Goal: Transaction & Acquisition: Purchase product/service

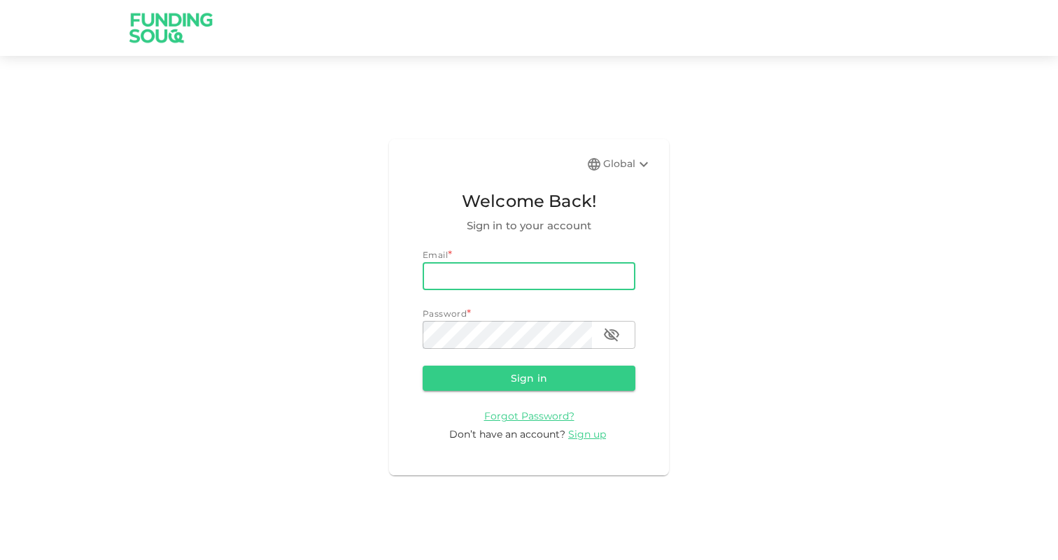
type input "[EMAIL_ADDRESS][DOMAIN_NAME]"
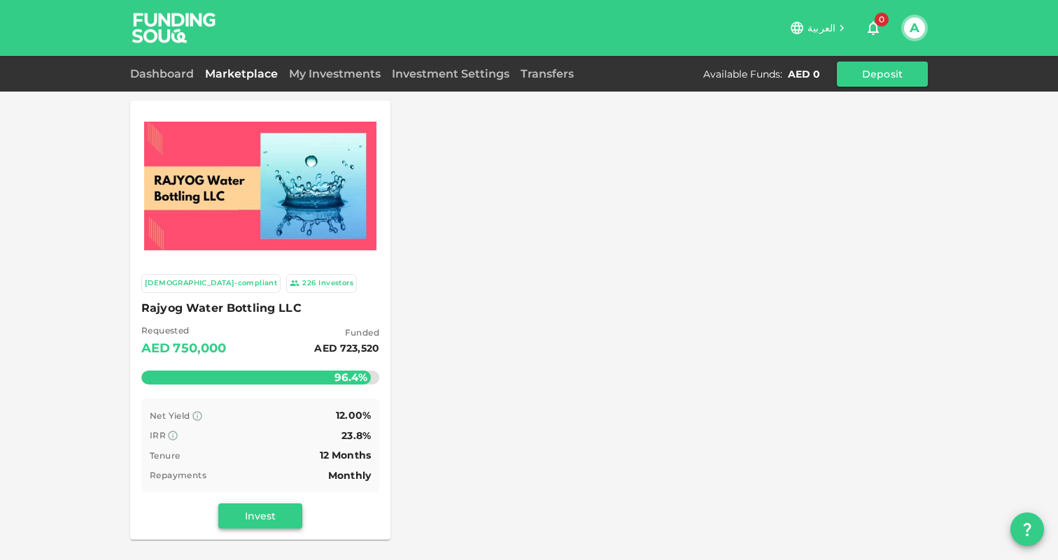
click at [247, 519] on button "Invest" at bounding box center [260, 516] width 84 height 25
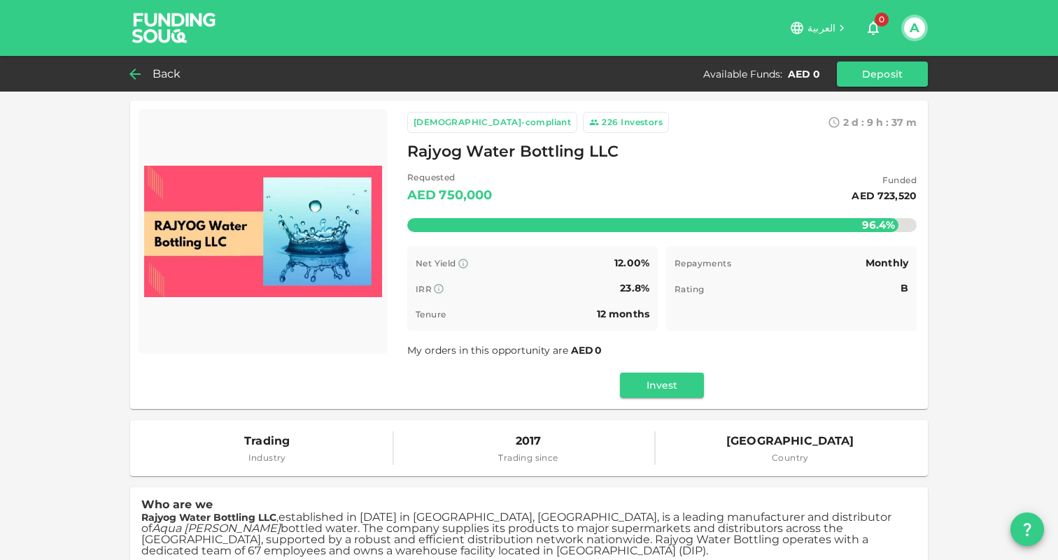
click at [150, 73] on div "Back" at bounding box center [158, 74] width 57 height 20
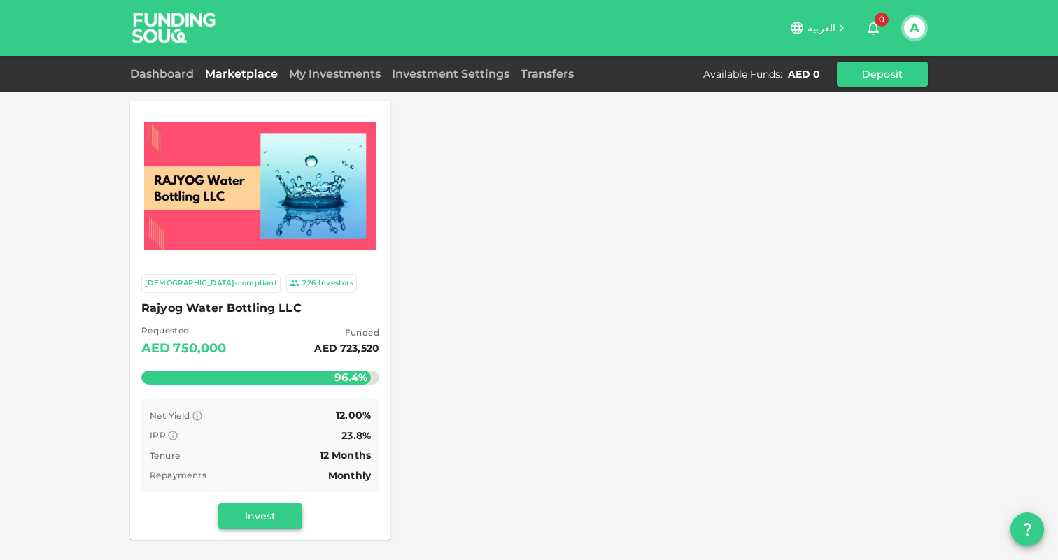
click at [290, 511] on button "Invest" at bounding box center [260, 516] width 84 height 25
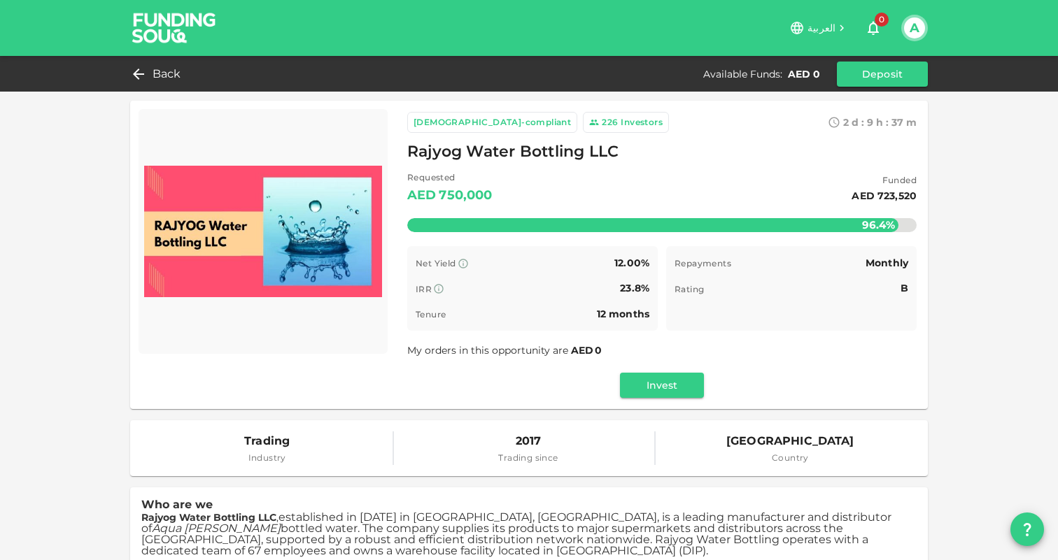
scroll to position [6, 0]
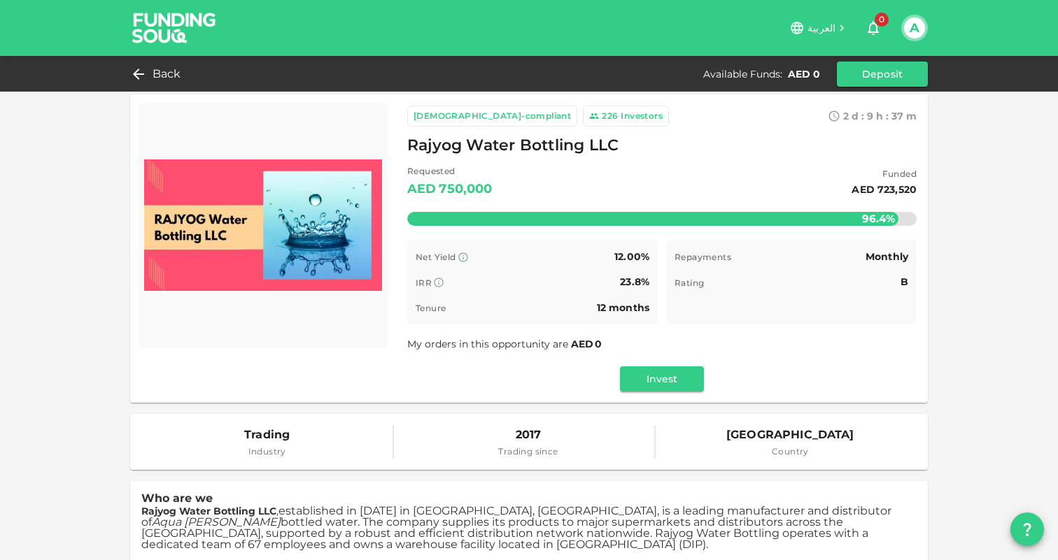
click at [701, 282] on span "Rating" at bounding box center [689, 283] width 29 height 10
click at [880, 76] on button "Deposit" at bounding box center [882, 74] width 91 height 25
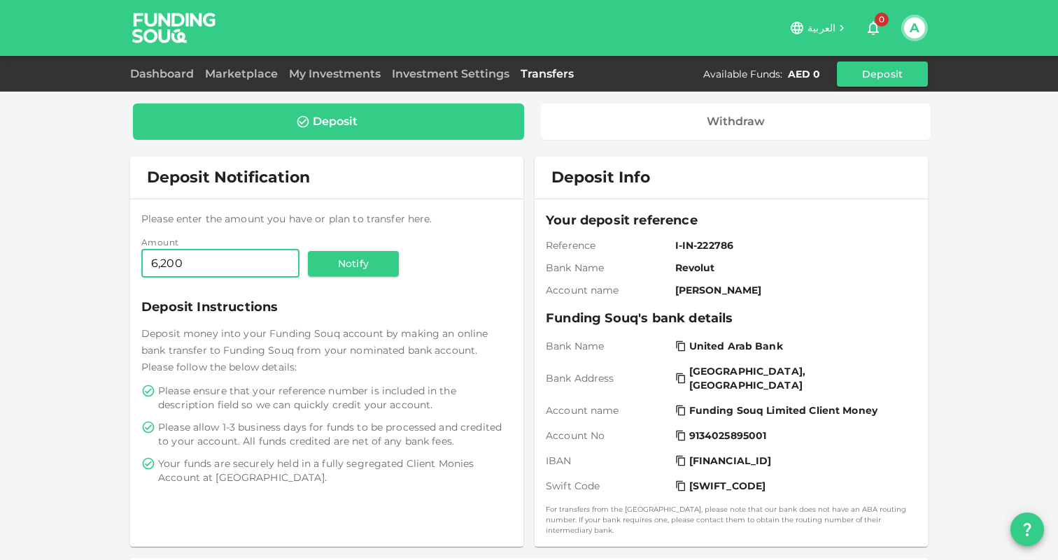
type input "6,200"
click at [465, 357] on span "Deposit money into your Funding Souq account by making an online bank transfer …" at bounding box center [314, 350] width 346 height 46
click at [380, 262] on button "Notify" at bounding box center [353, 263] width 91 height 25
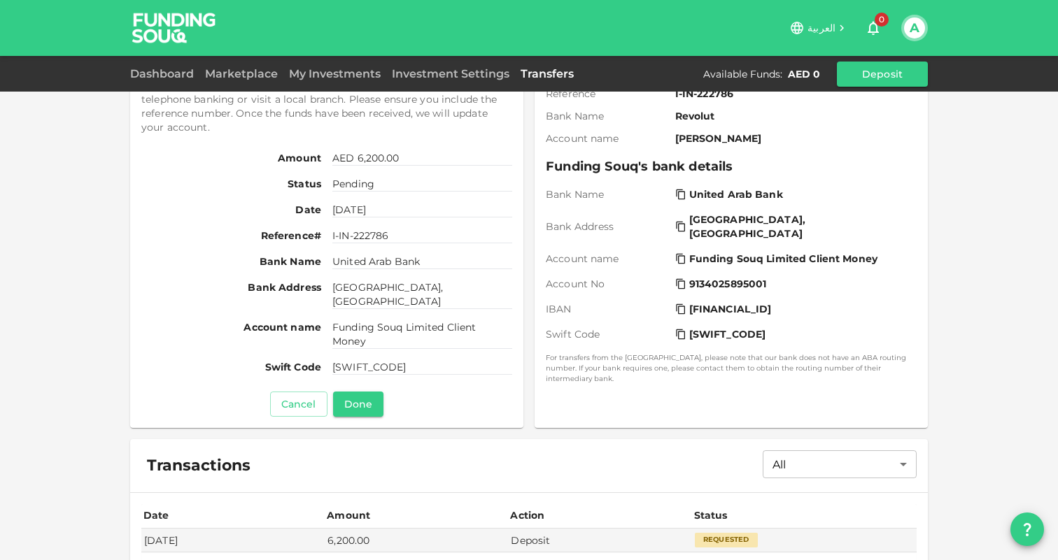
scroll to position [151, 0]
click at [369, 409] on button "Done" at bounding box center [358, 405] width 50 height 25
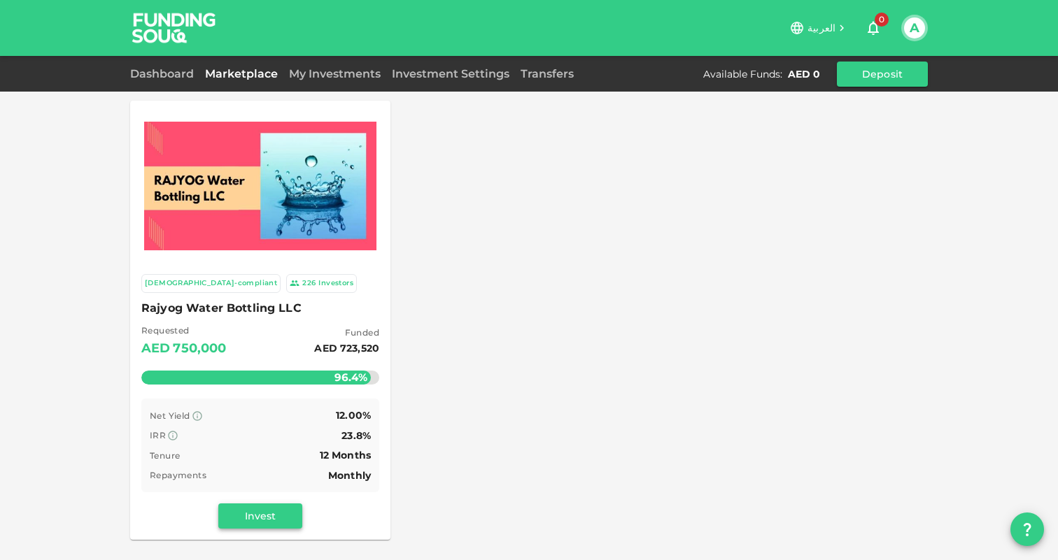
click at [243, 516] on button "Invest" at bounding box center [260, 516] width 84 height 25
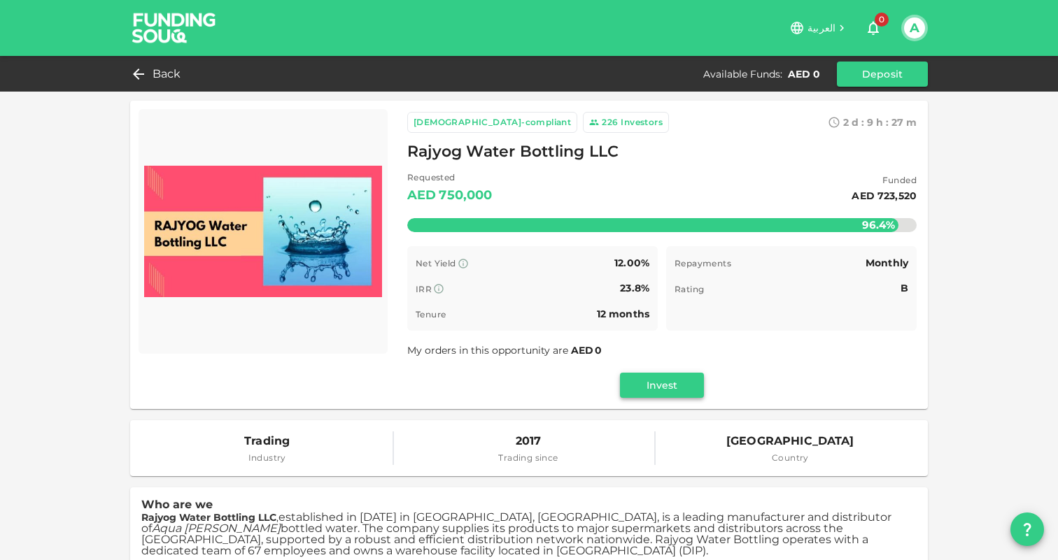
click at [671, 389] on button "Invest" at bounding box center [662, 385] width 84 height 25
